Goal: Information Seeking & Learning: Understand process/instructions

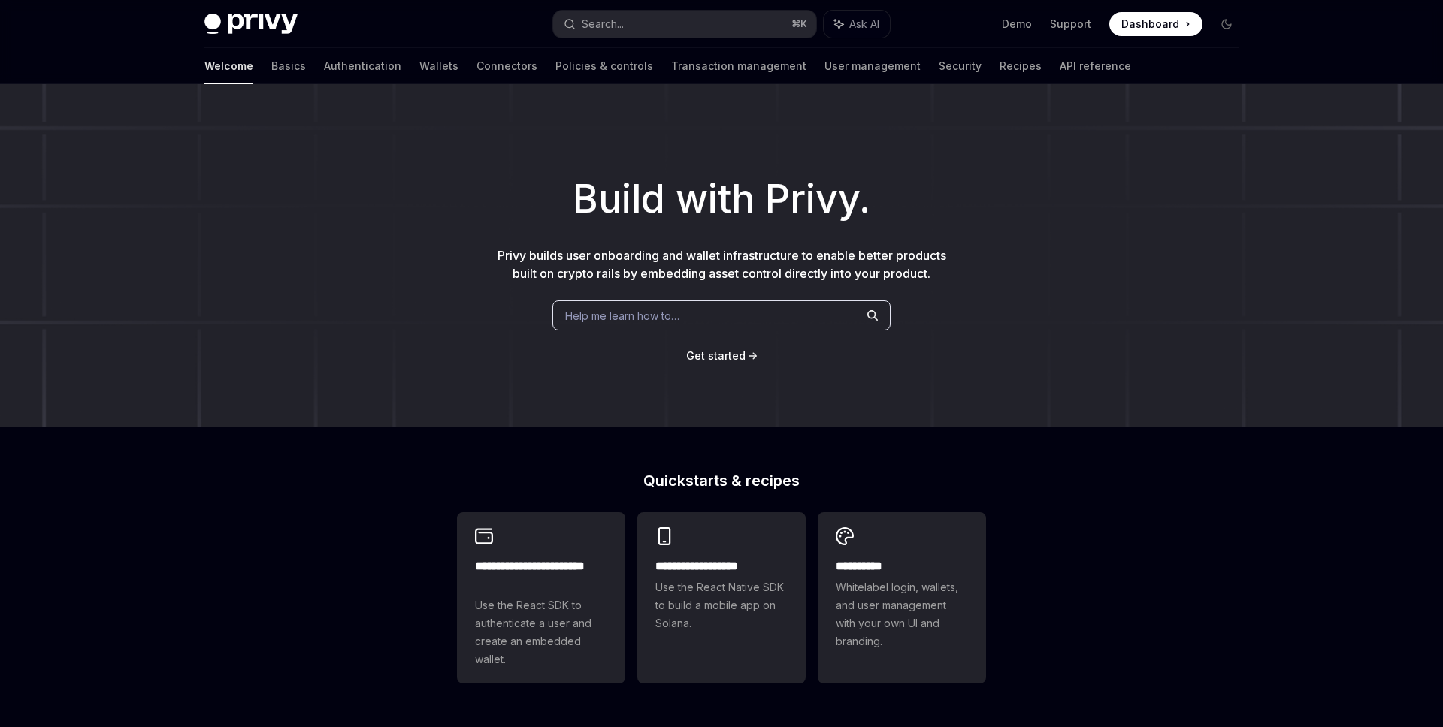
click at [694, 331] on div "Help me learn how to…" at bounding box center [721, 316] width 338 height 30
type textarea "*"
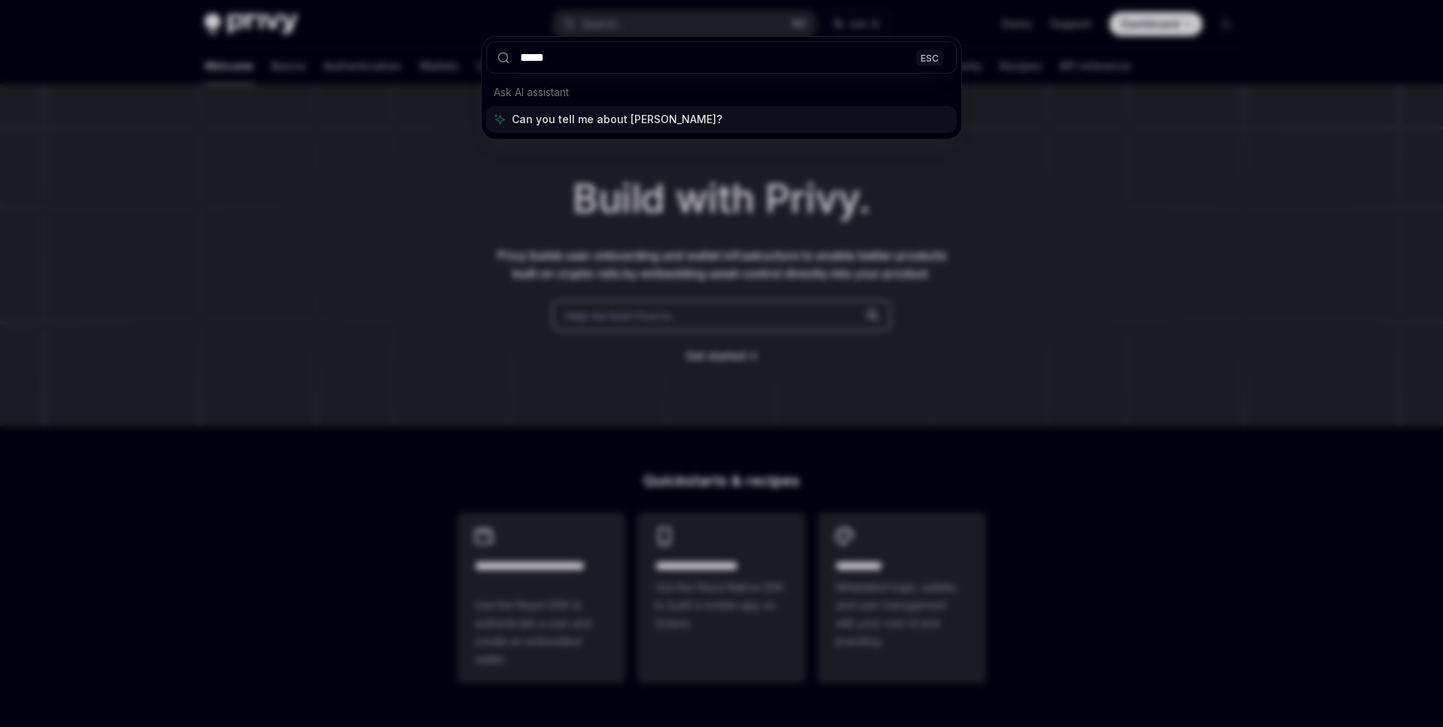
type input "******"
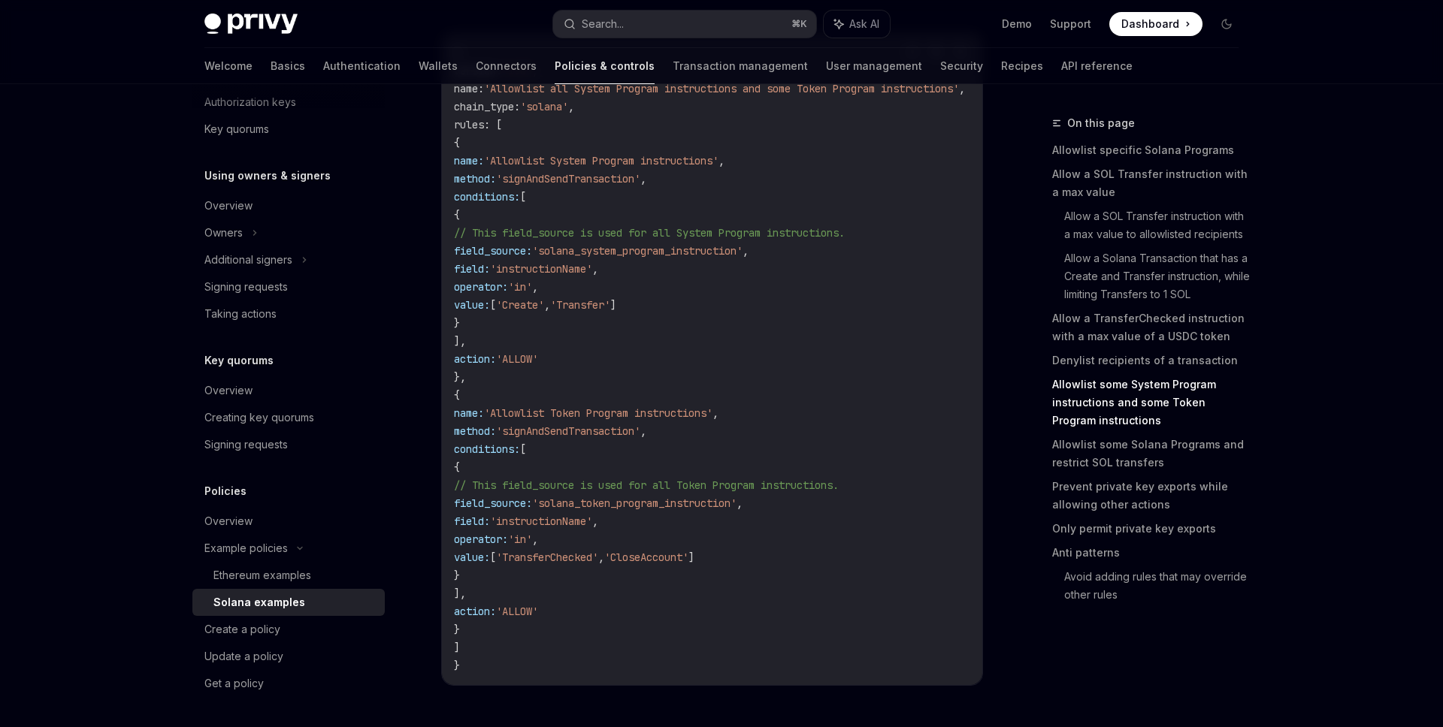
scroll to position [4055, 0]
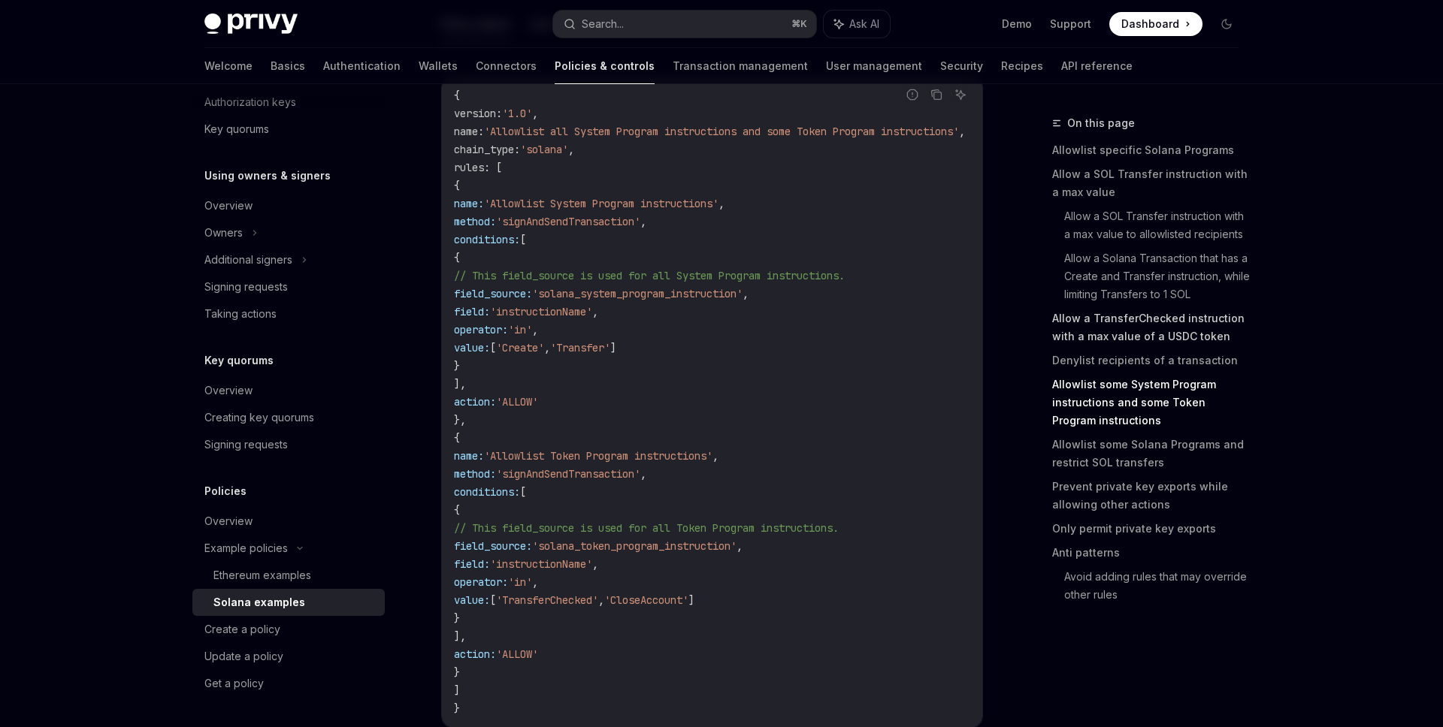
click at [1159, 333] on link "Allow a TransferChecked instruction with a max value of a USDC token" at bounding box center [1151, 328] width 198 height 42
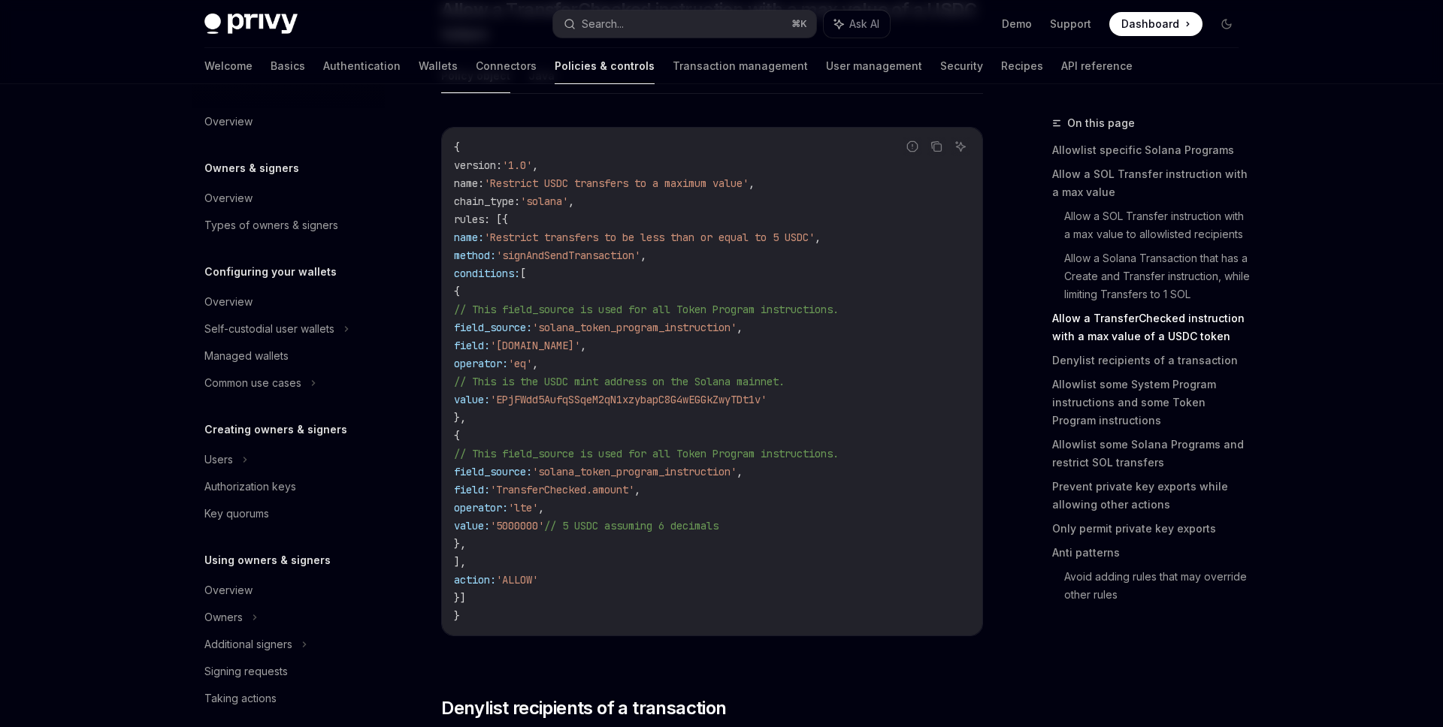
scroll to position [2748, 0]
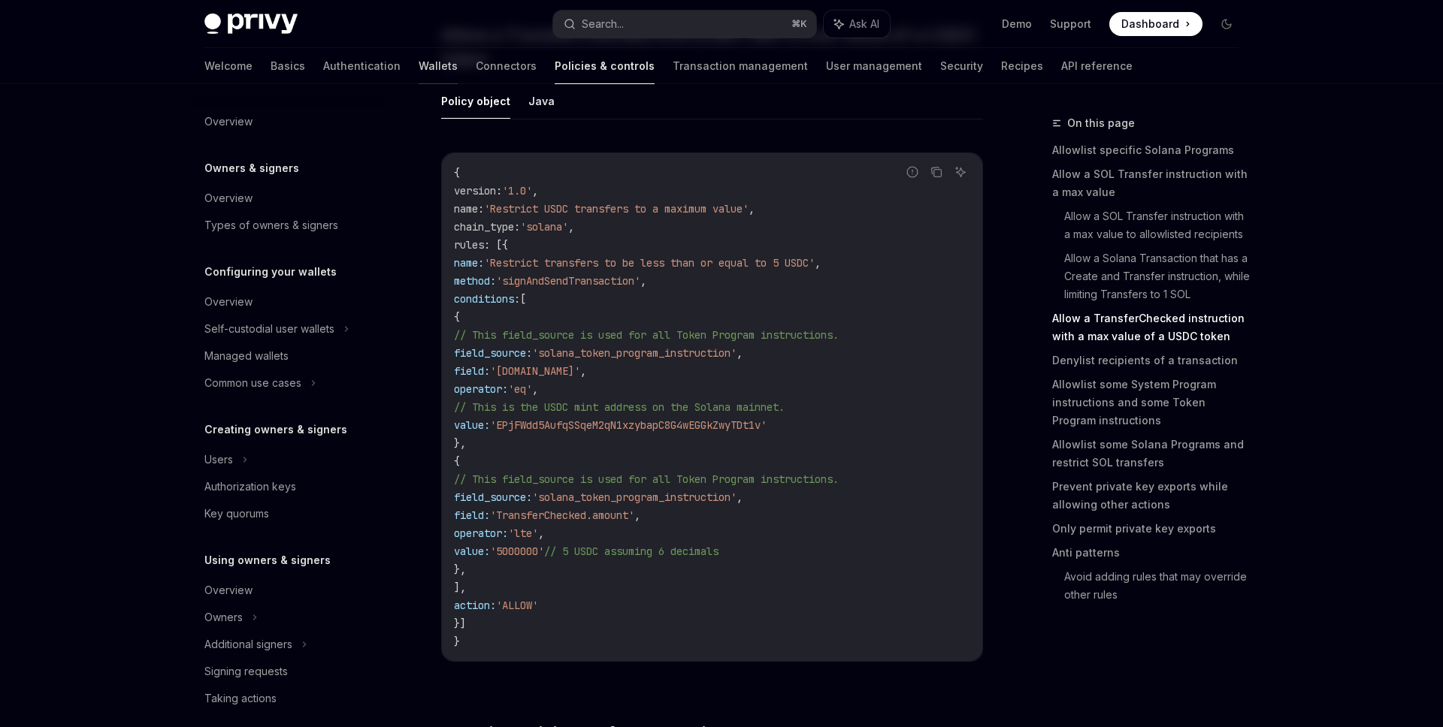
click at [419, 63] on link "Wallets" at bounding box center [438, 66] width 39 height 36
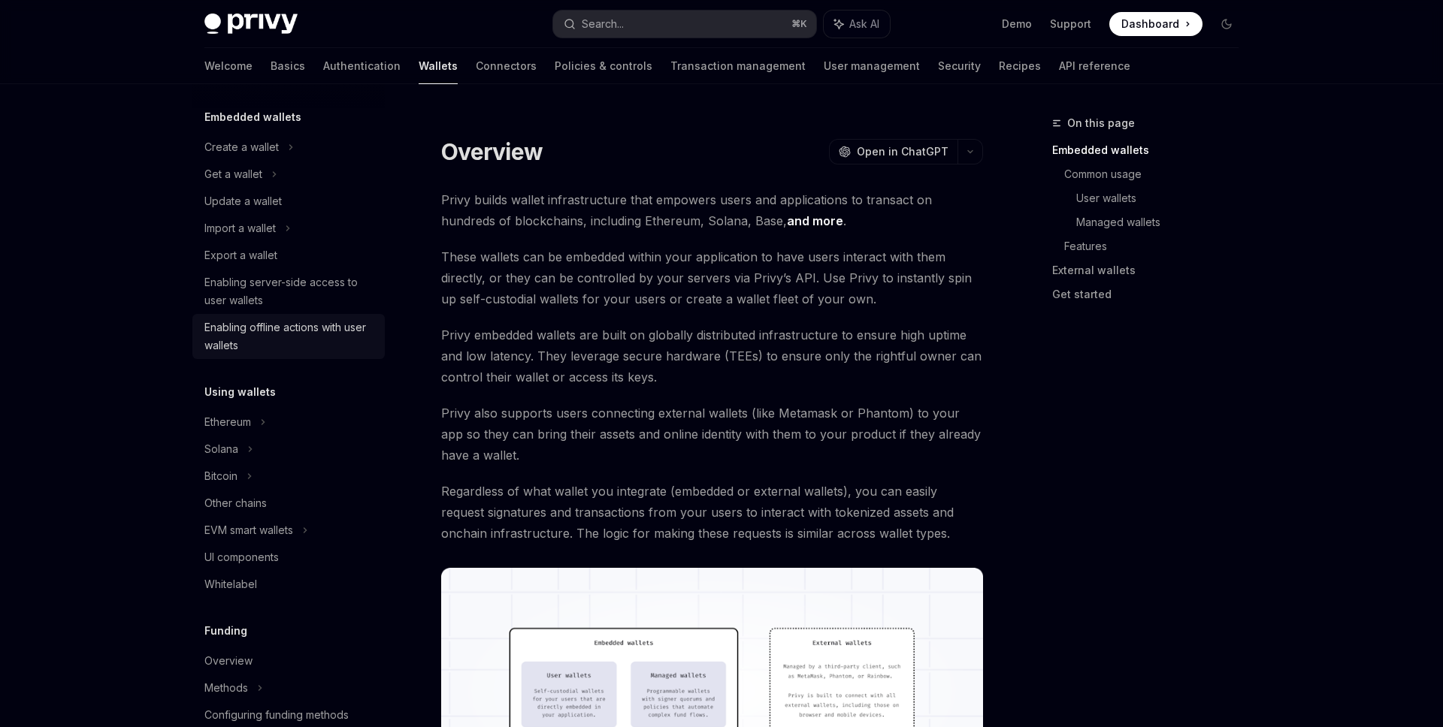
scroll to position [88, 0]
click at [261, 449] on div "Solana" at bounding box center [288, 447] width 192 height 27
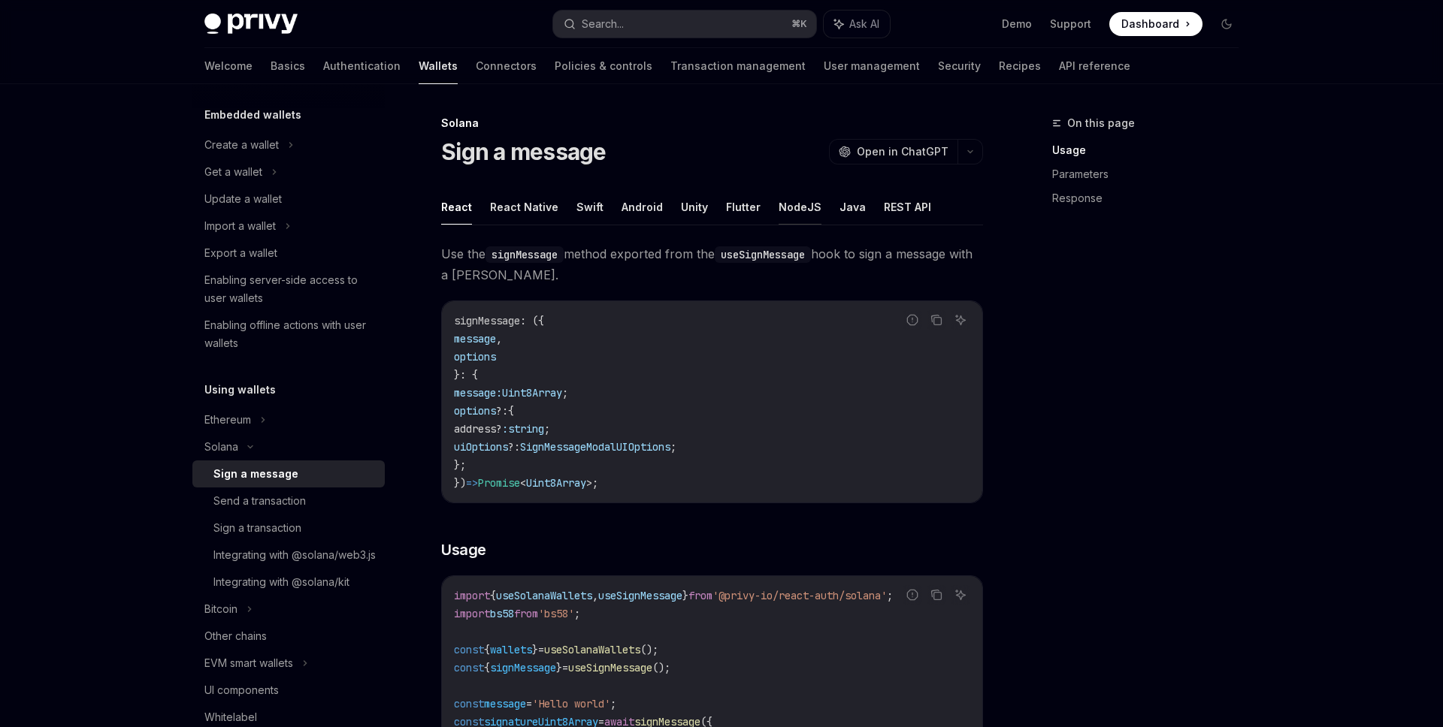
click at [800, 218] on button "NodeJS" at bounding box center [799, 206] width 43 height 35
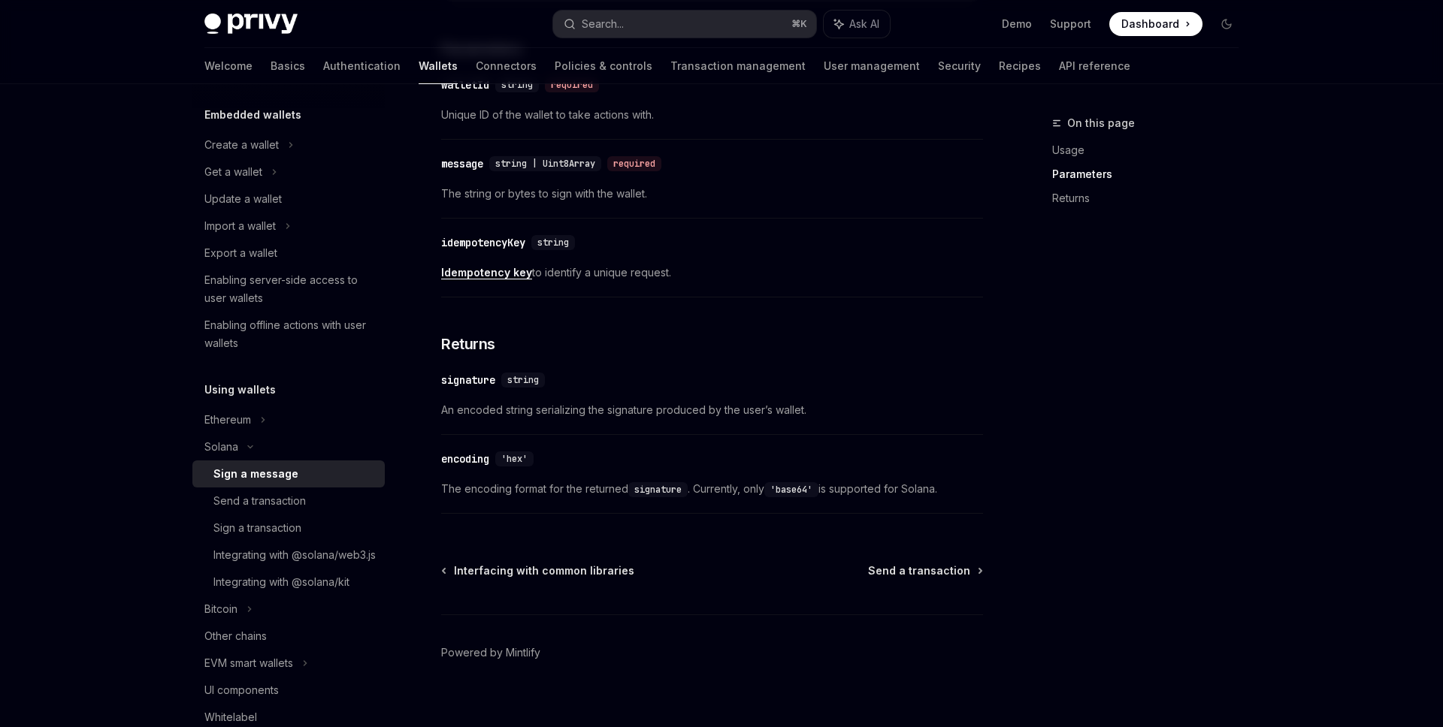
scroll to position [526, 0]
click at [298, 508] on div "Send a transaction" at bounding box center [259, 501] width 92 height 18
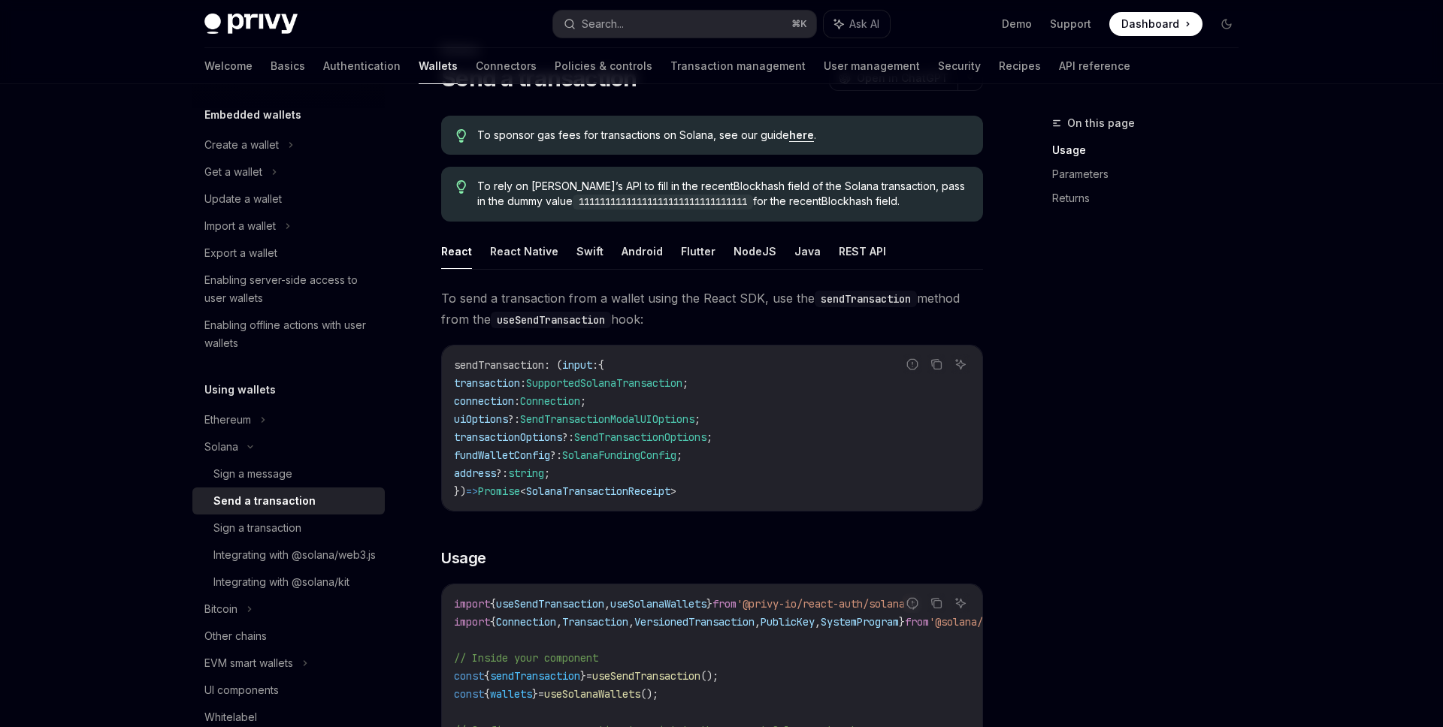
scroll to position [76, 0]
click at [744, 239] on button "NodeJS" at bounding box center [754, 248] width 43 height 35
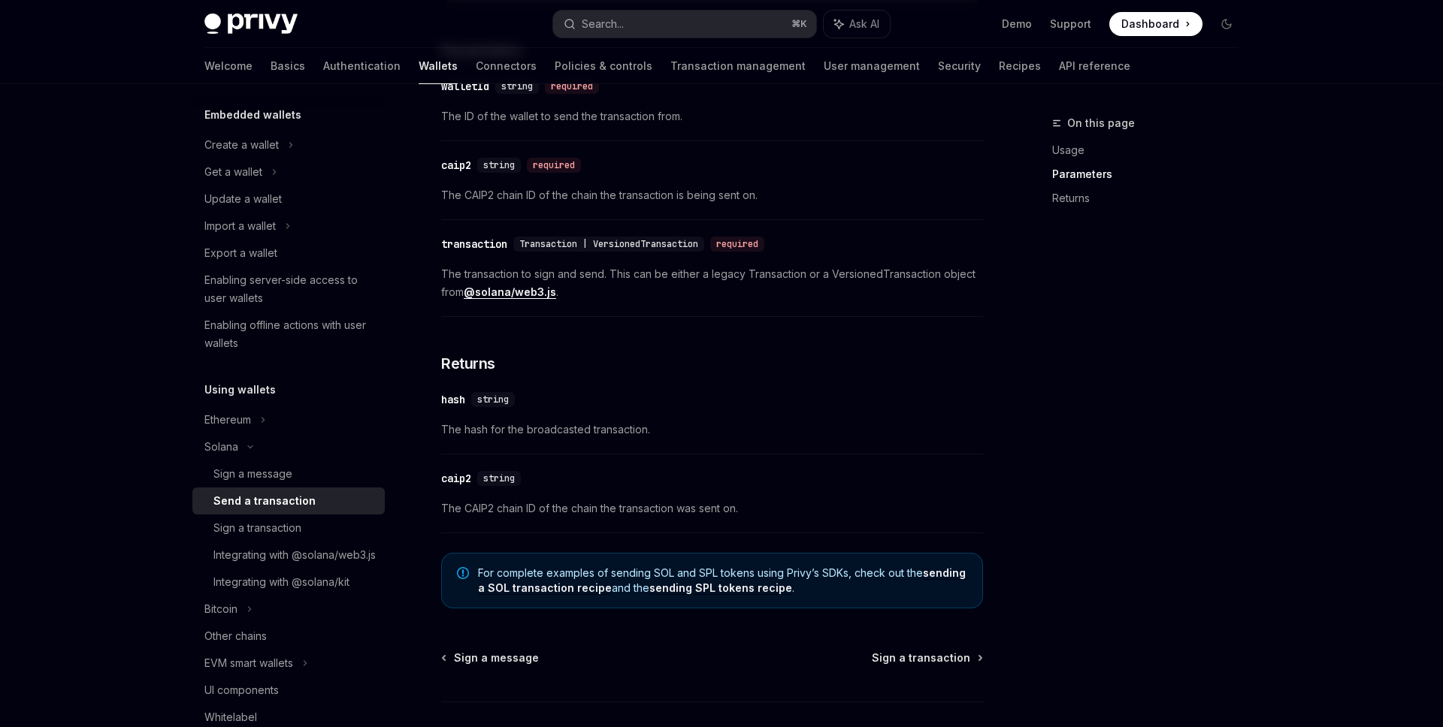
scroll to position [1147, 0]
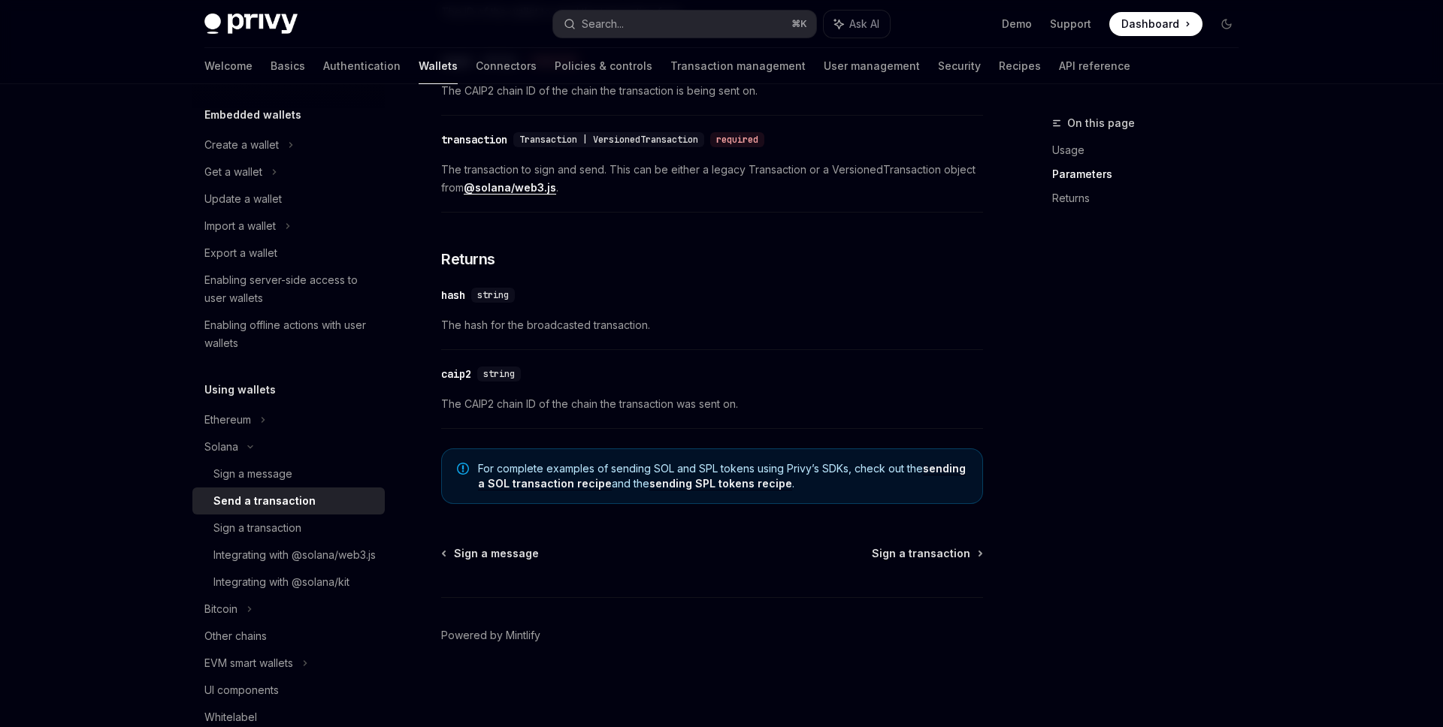
click at [891, 457] on div "For complete examples of sending SOL and SPL tokens using Privy’s SDKs, check o…" at bounding box center [712, 477] width 542 height 56
click at [896, 552] on span "Sign a transaction" at bounding box center [921, 553] width 98 height 15
type textarea "*"
